Goal: Task Accomplishment & Management: Manage account settings

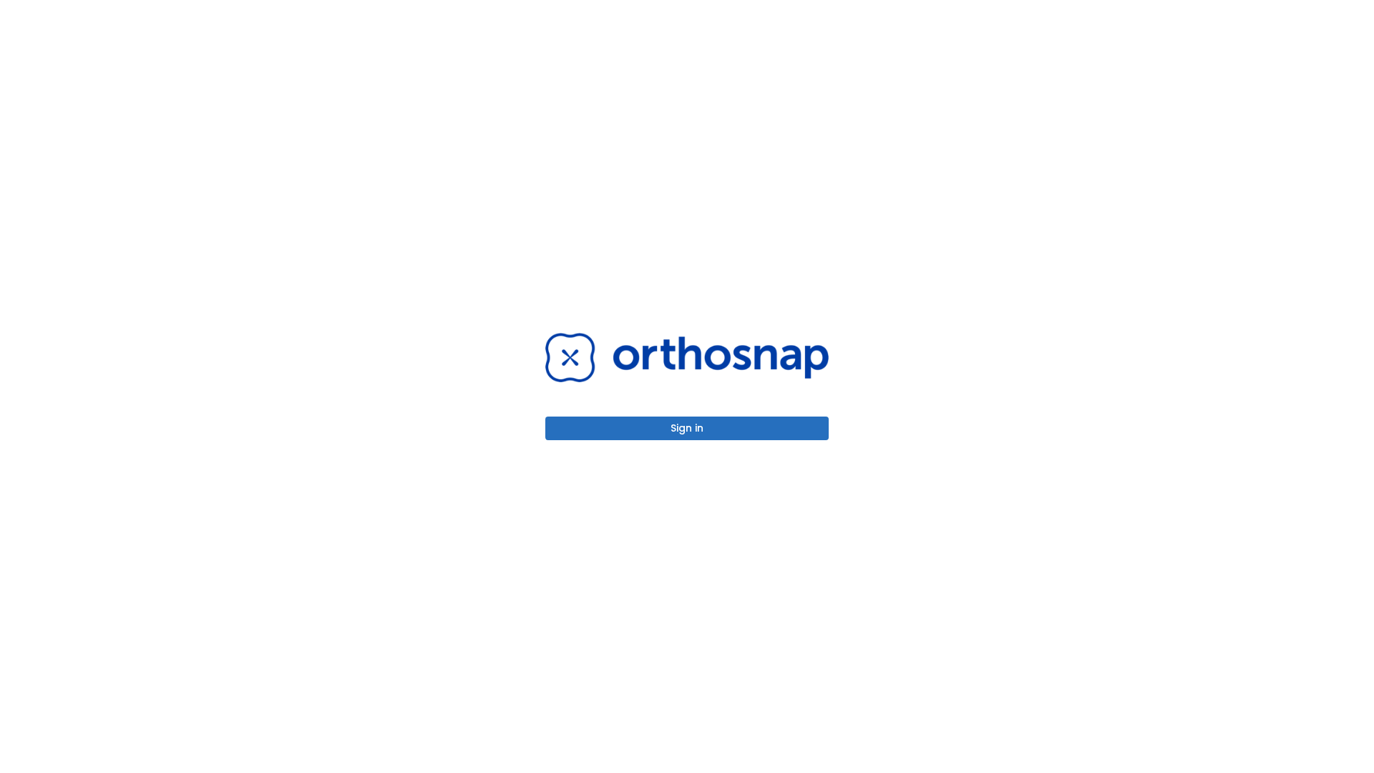
click at [687, 428] on button "Sign in" at bounding box center [686, 429] width 283 height 24
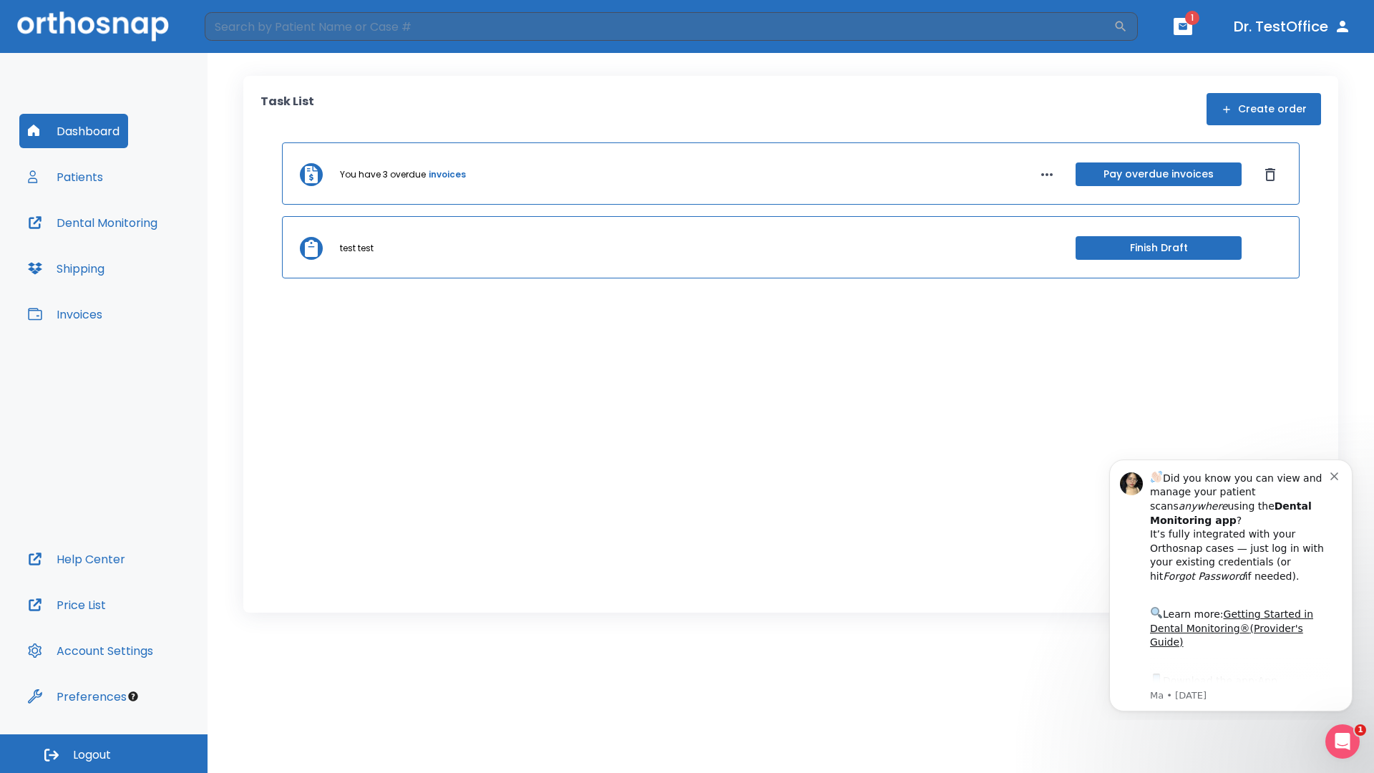
click at [104, 754] on span "Logout" at bounding box center [92, 755] width 38 height 16
